Goal: Information Seeking & Learning: Check status

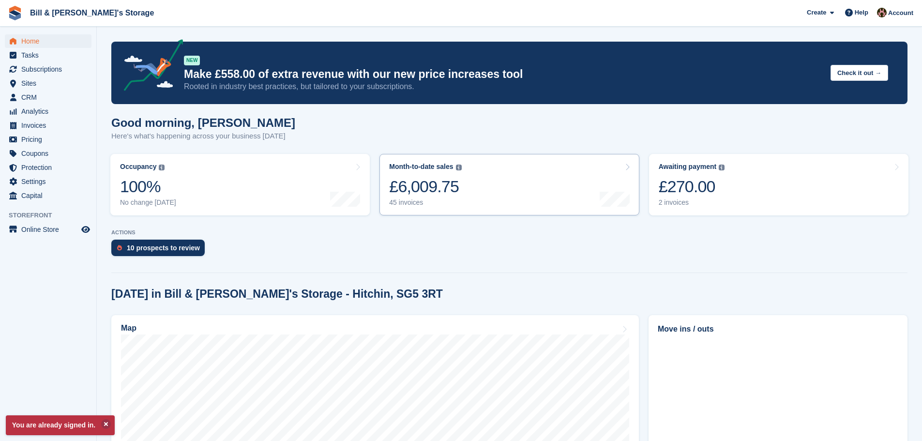
click at [486, 170] on link "Month-to-date sales The sum of all finalised invoices generated this month to d…" at bounding box center [508, 184] width 259 height 61
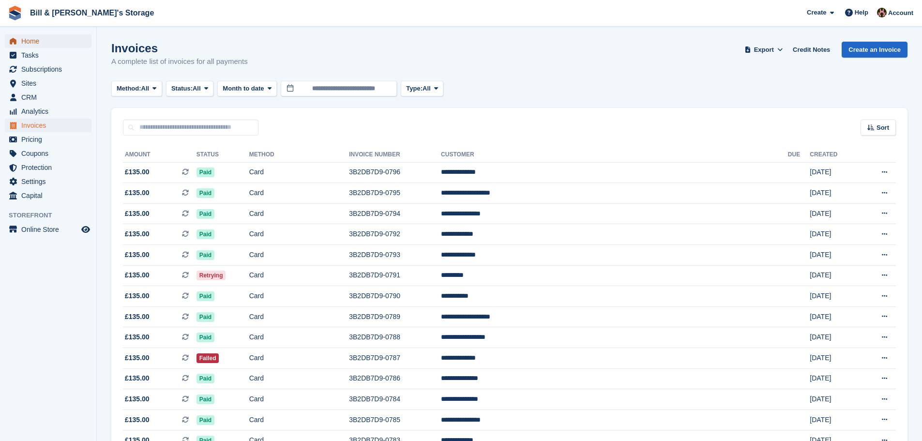
click at [31, 35] on span "Home" at bounding box center [50, 41] width 58 height 14
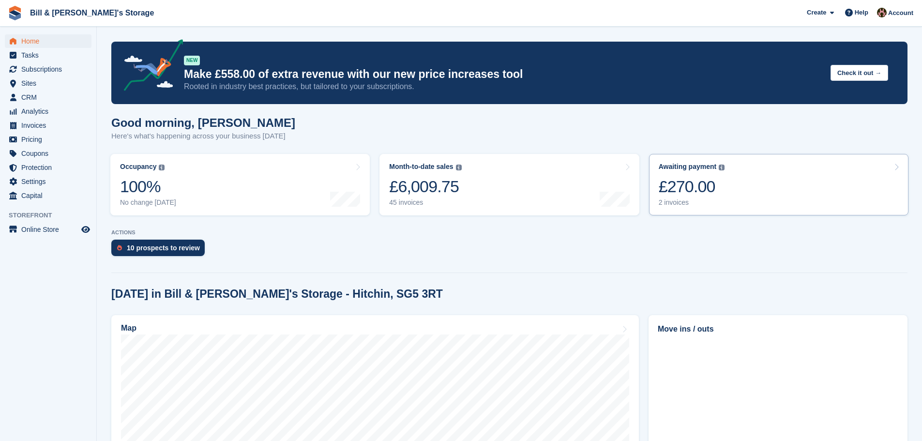
click at [788, 172] on link "Awaiting payment The total outstanding balance on all open invoices. £270.00 2 …" at bounding box center [778, 184] width 259 height 61
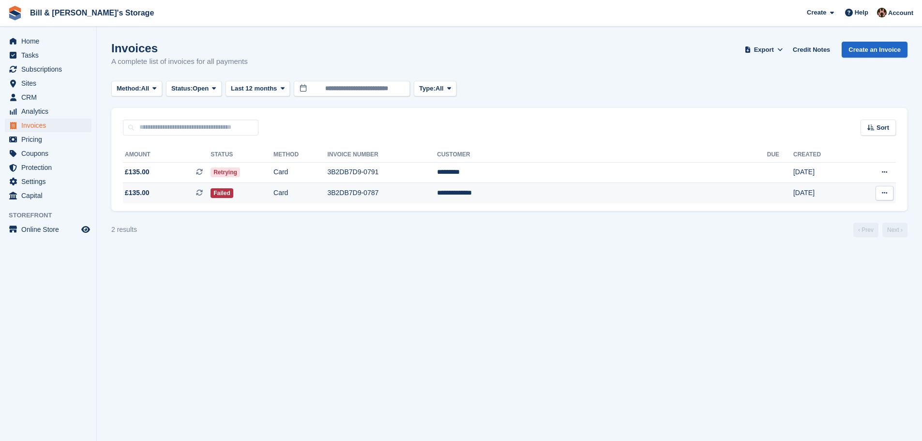
click at [583, 183] on td "**********" at bounding box center [602, 193] width 330 height 20
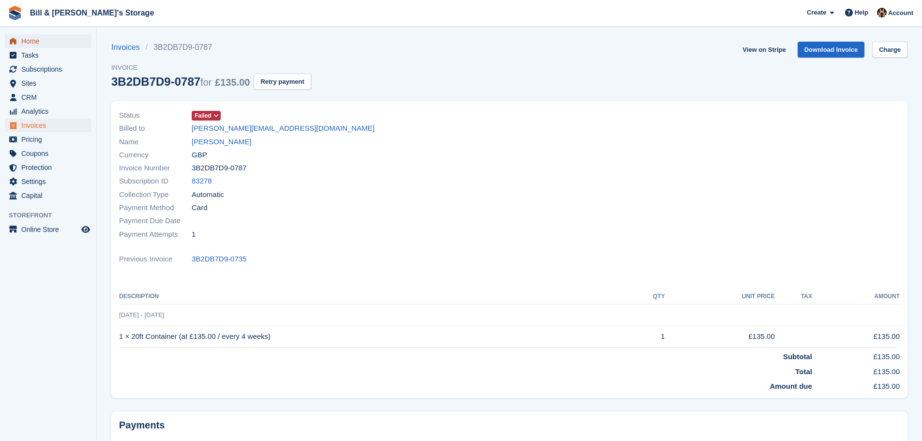
click at [44, 42] on span "Home" at bounding box center [50, 41] width 58 height 14
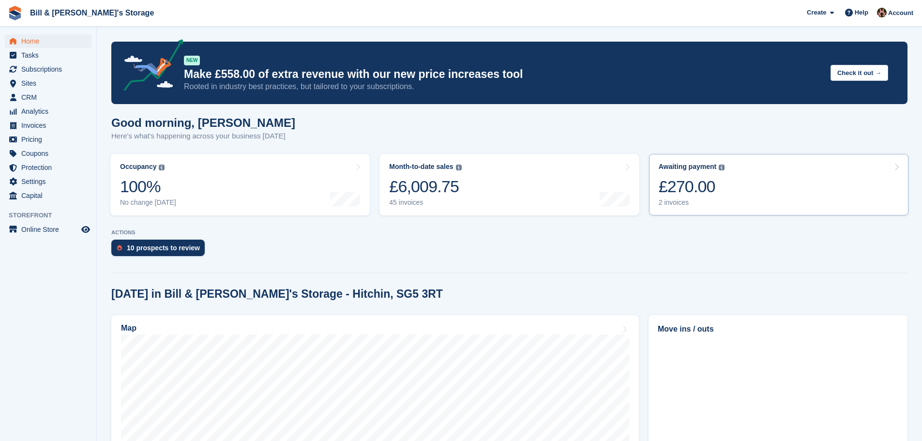
click at [686, 196] on div "£270.00" at bounding box center [691, 187] width 66 height 20
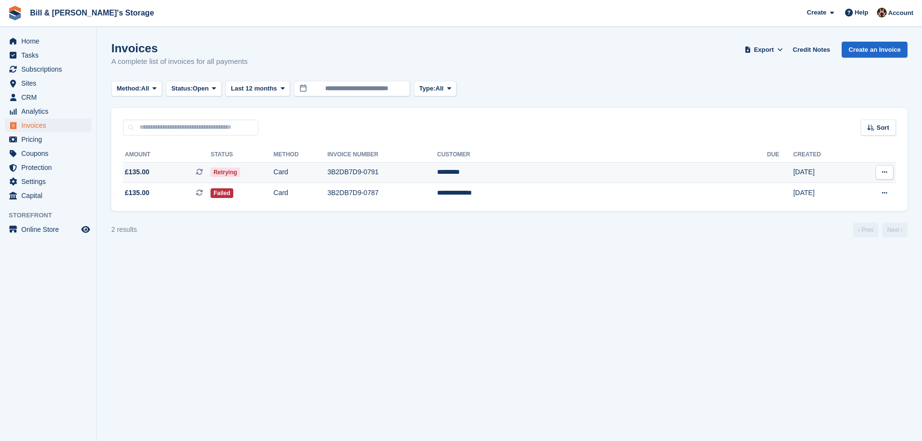
click at [327, 168] on td "Card" at bounding box center [300, 172] width 54 height 21
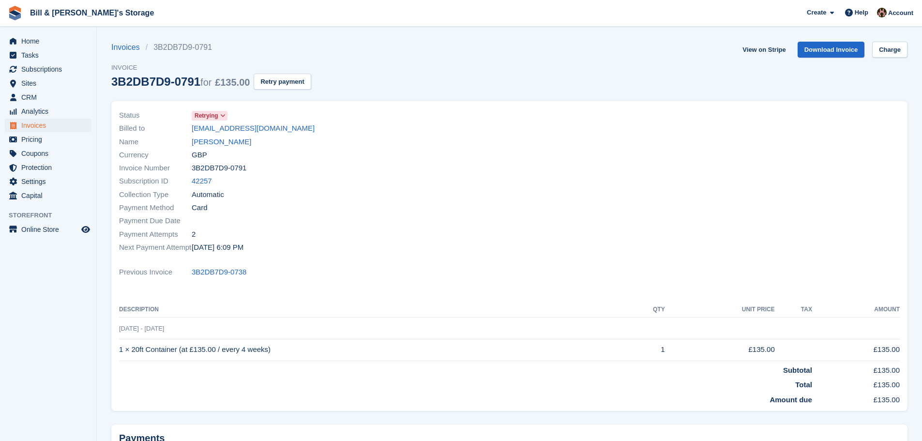
click at [206, 149] on div "Currency GBP" at bounding box center [311, 154] width 385 height 13
click at [206, 147] on link "Ben Hogan" at bounding box center [221, 141] width 59 height 11
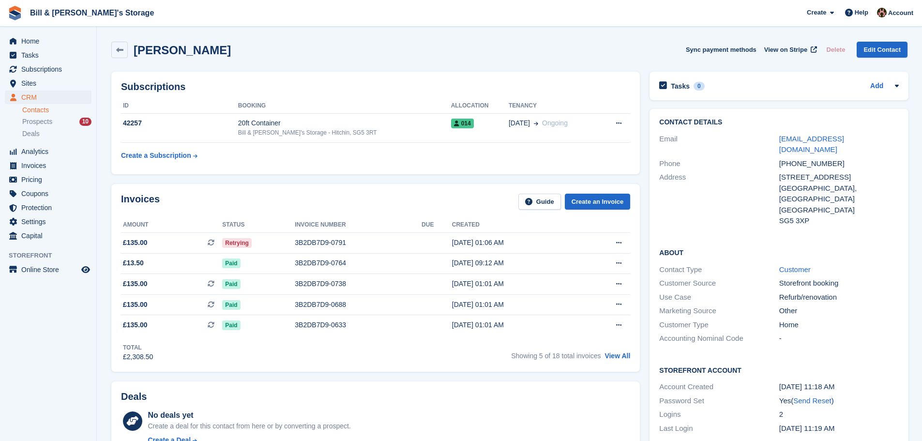
click at [606, 60] on div "Ben Hogan Sync payment methods View on Stripe Delete Edit Contact" at bounding box center [508, 52] width 805 height 30
click at [39, 40] on span "Home" at bounding box center [50, 41] width 58 height 14
